Goal: Information Seeking & Learning: Learn about a topic

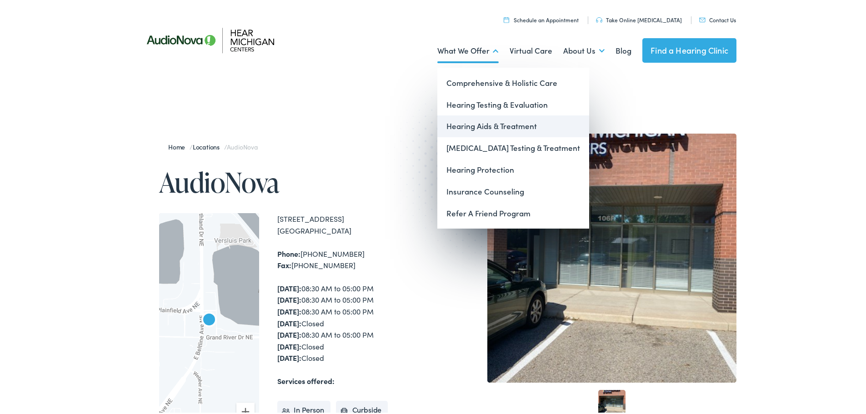
click at [474, 122] on link "Hearing Aids & Treatment" at bounding box center [513, 125] width 152 height 22
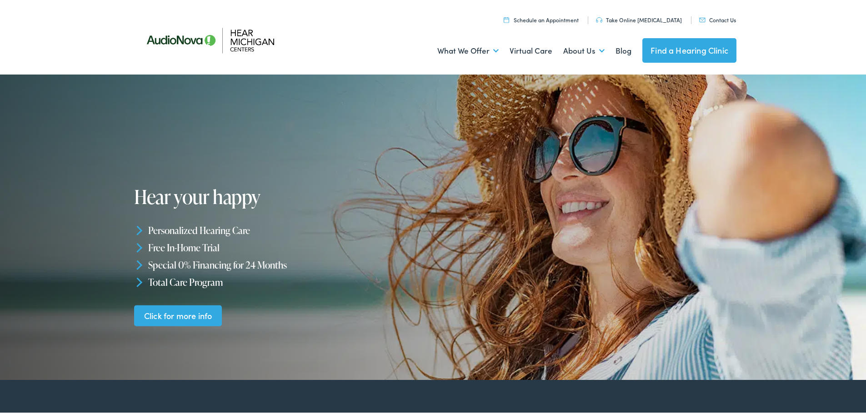
click at [423, 47] on ul "What We Offer Comprehensive & Holistic Care Hearing Testing & Evaluation Hearin…" at bounding box center [436, 49] width 600 height 34
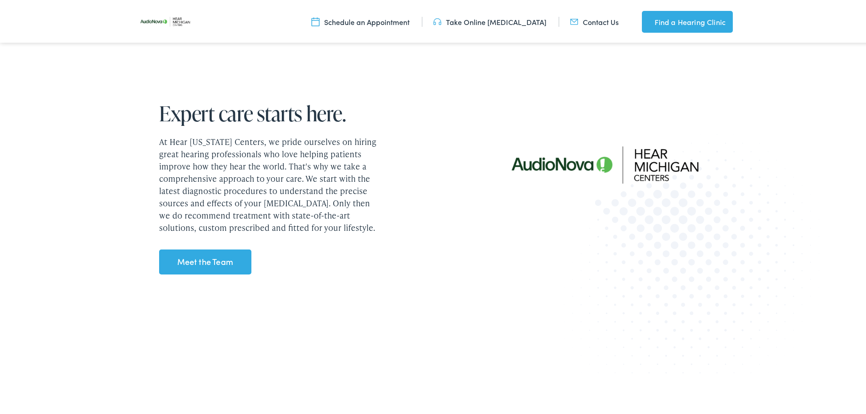
scroll to position [1091, 0]
drag, startPoint x: 676, startPoint y: 175, endPoint x: 638, endPoint y: 147, distance: 47.8
drag, startPoint x: 638, startPoint y: 147, endPoint x: 667, endPoint y: 174, distance: 39.9
drag, startPoint x: 242, startPoint y: 146, endPoint x: 167, endPoint y: 142, distance: 75.1
click at [167, 142] on p "At Hear Michigan Centers, we pride ourselves on hiring great hearing profession…" at bounding box center [268, 182] width 218 height 98
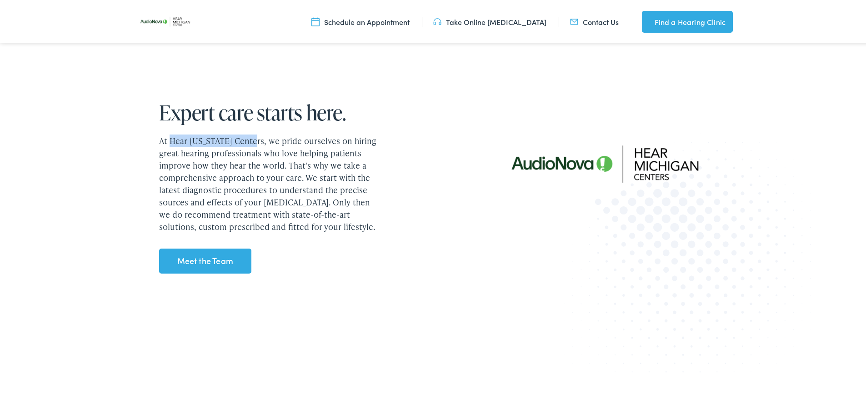
copy p "Hear Michigan Centers"
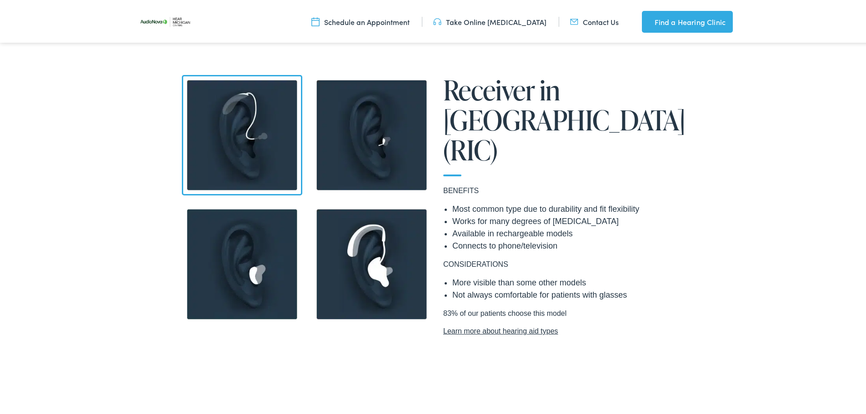
scroll to position [864, 0]
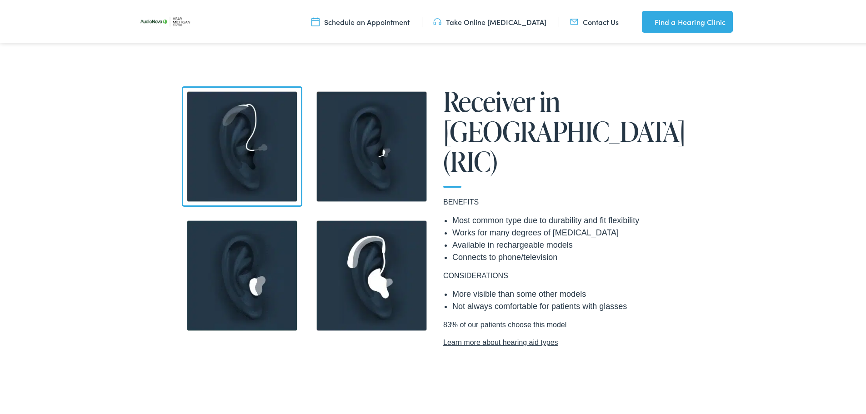
click at [257, 286] on img at bounding box center [242, 274] width 120 height 120
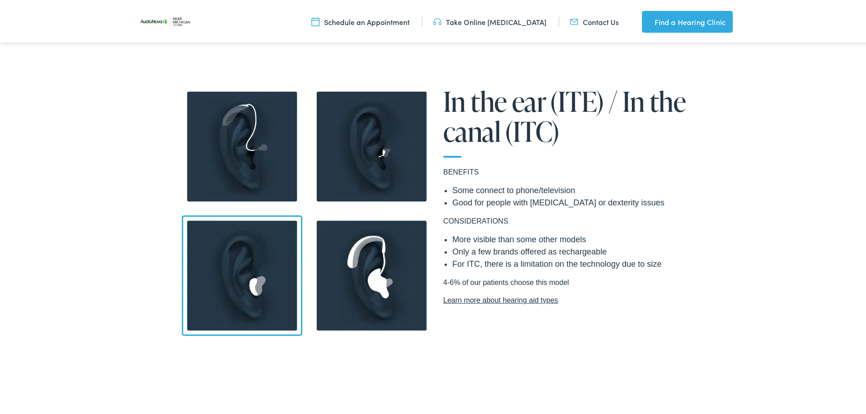
click at [378, 275] on img at bounding box center [371, 274] width 120 height 120
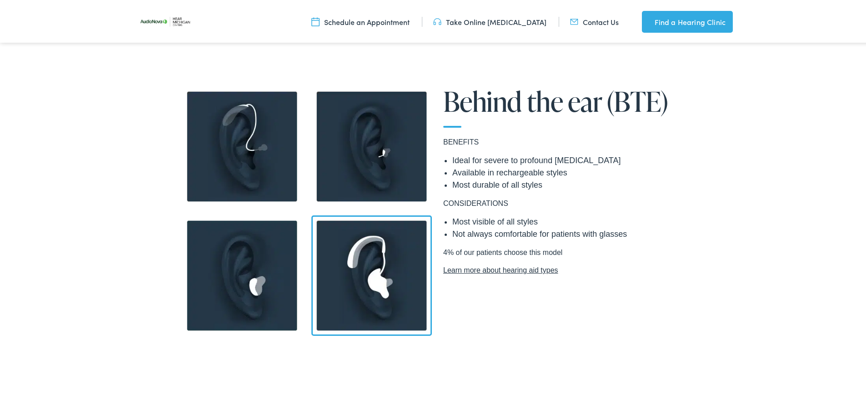
click at [249, 275] on img at bounding box center [242, 274] width 120 height 120
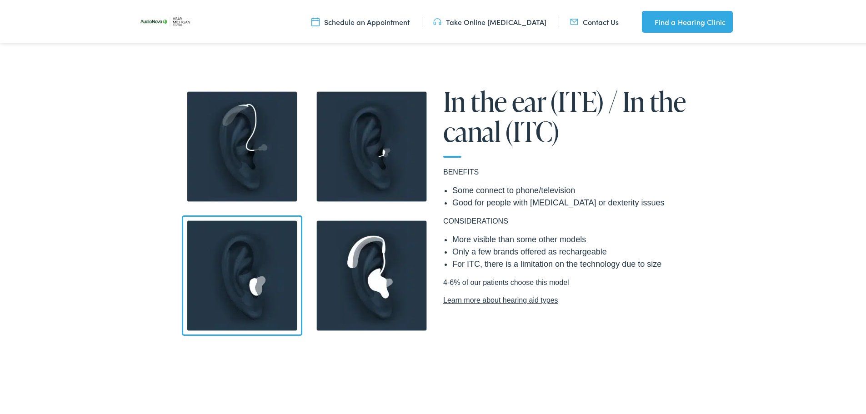
click at [353, 170] on img at bounding box center [371, 145] width 120 height 120
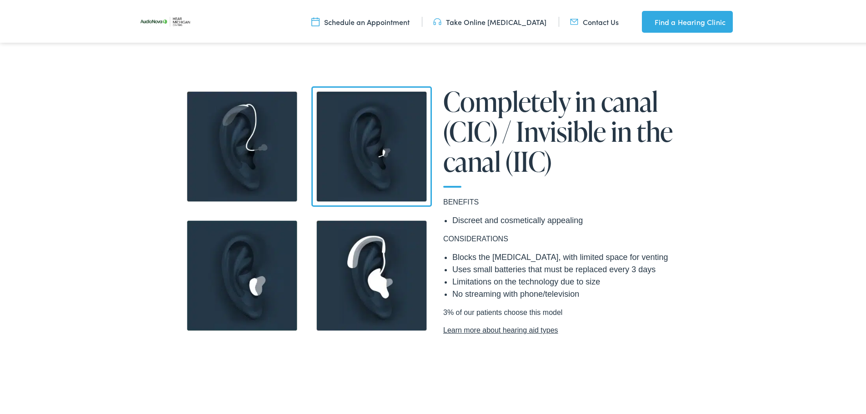
click at [246, 155] on img at bounding box center [242, 145] width 120 height 120
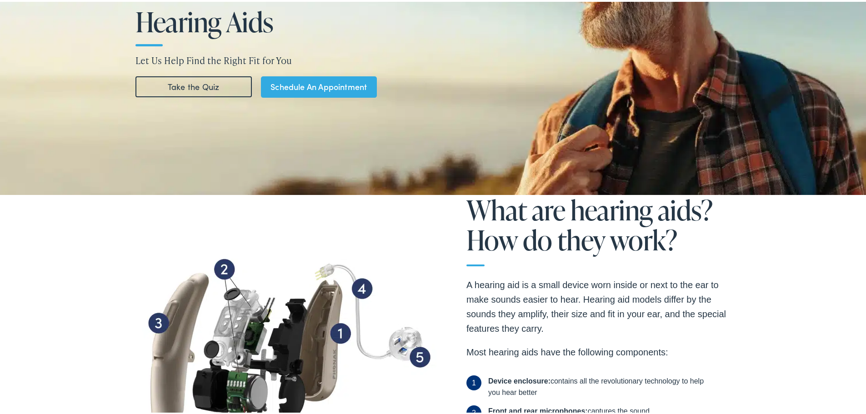
scroll to position [0, 0]
